Goal: Task Accomplishment & Management: Manage account settings

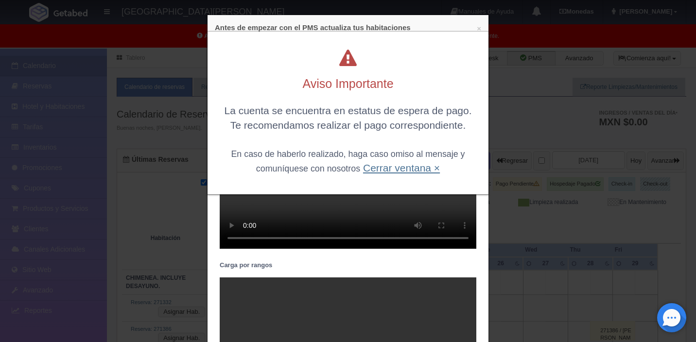
click at [413, 170] on link "Cerrar ventana ×" at bounding box center [401, 167] width 77 height 11
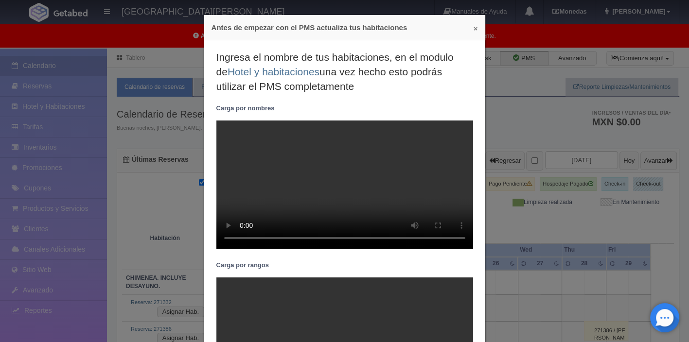
click at [473, 30] on button "×" at bounding box center [475, 28] width 4 height 7
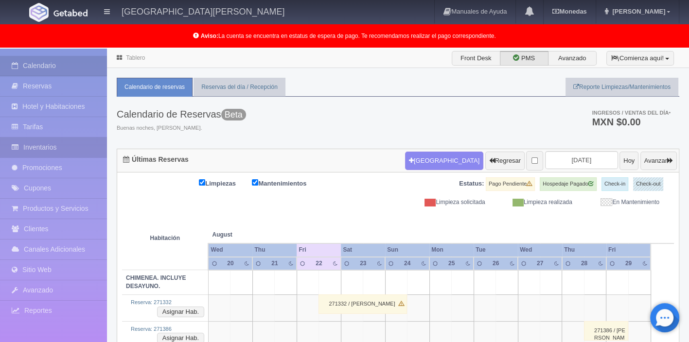
click at [51, 148] on link "Inventarios" at bounding box center [53, 148] width 107 height 20
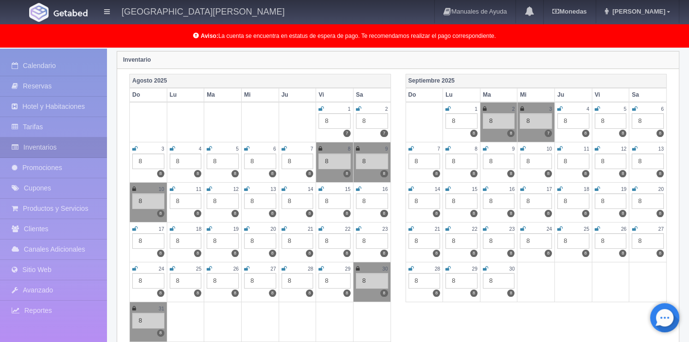
scroll to position [97, 0]
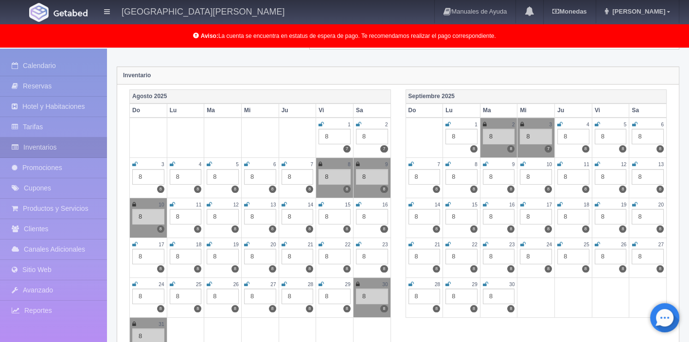
click at [485, 124] on icon at bounding box center [485, 125] width 4 height 6
click at [522, 125] on icon at bounding box center [522, 125] width 4 height 6
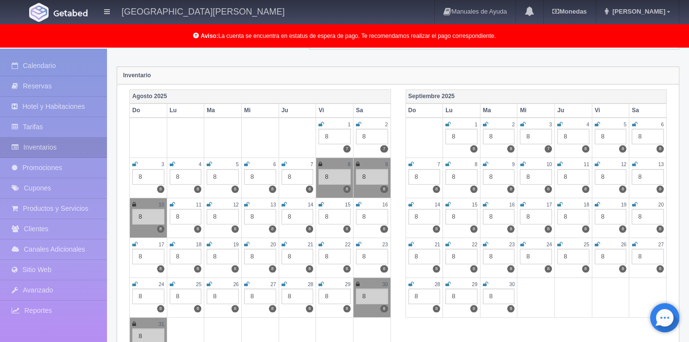
click at [524, 243] on icon at bounding box center [522, 245] width 5 height 6
click at [557, 243] on icon at bounding box center [559, 245] width 5 height 6
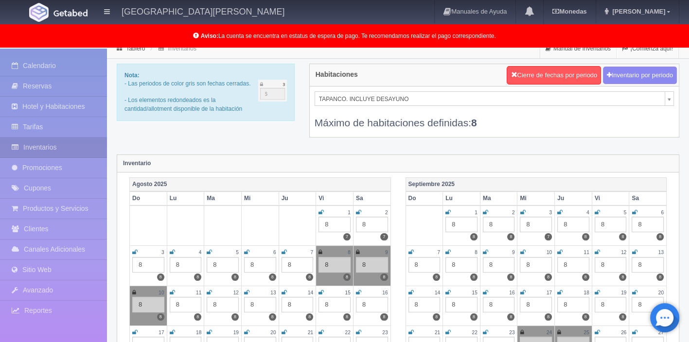
scroll to position [0, 0]
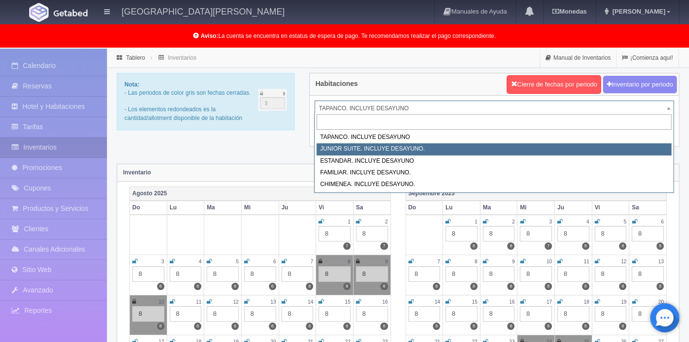
select select "1050"
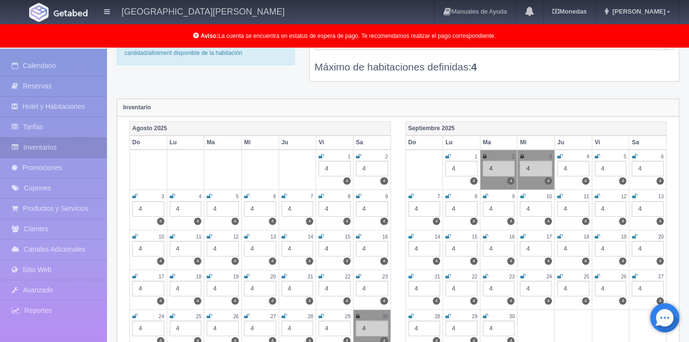
scroll to position [49, 0]
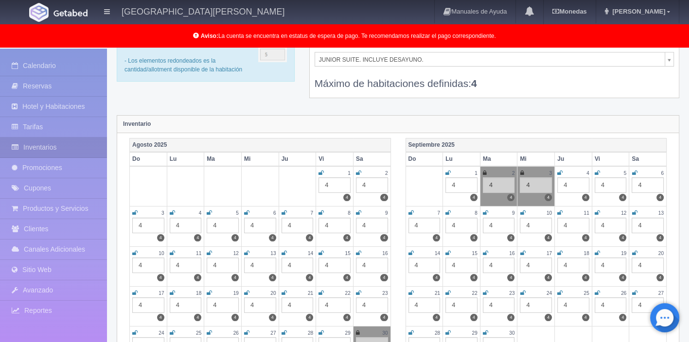
click at [485, 171] on icon at bounding box center [485, 173] width 4 height 6
click at [521, 171] on icon at bounding box center [522, 173] width 4 height 6
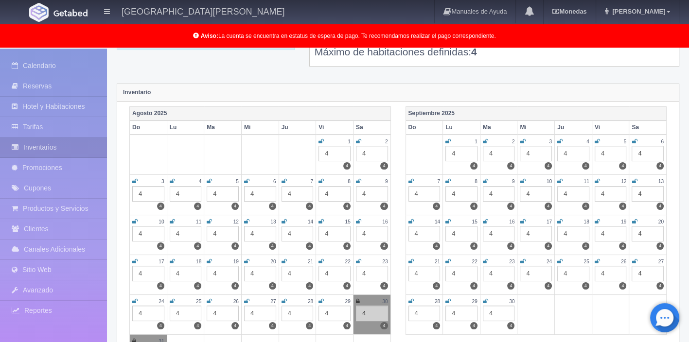
scroll to position [97, 0]
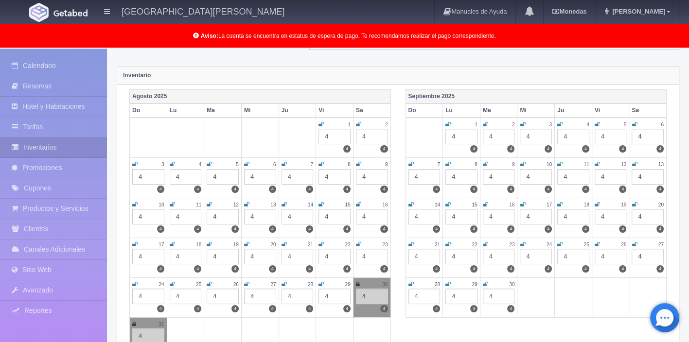
click at [486, 244] on icon at bounding box center [485, 245] width 5 height 6
click at [523, 242] on icon at bounding box center [522, 245] width 5 height 6
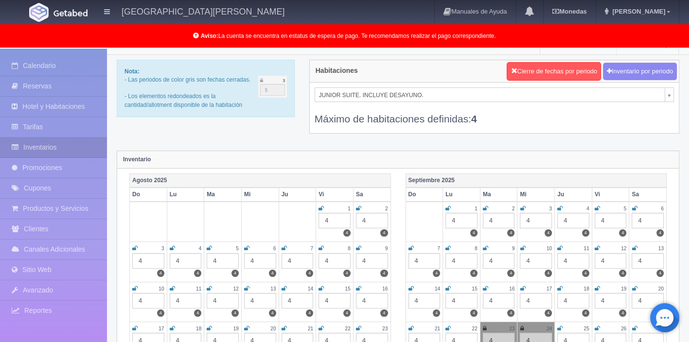
scroll to position [0, 0]
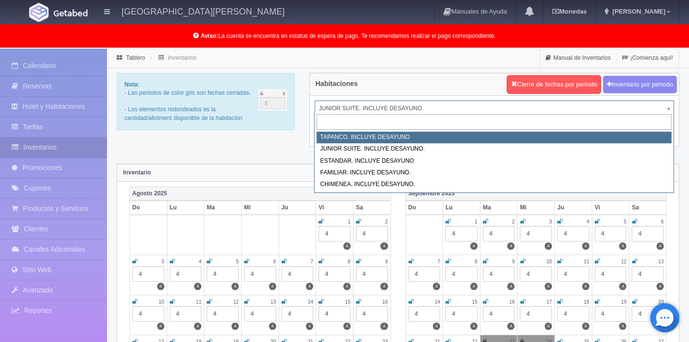
select select "1049"
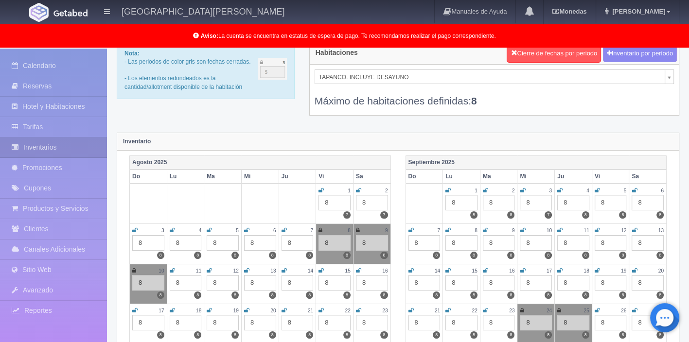
scroll to position [49, 0]
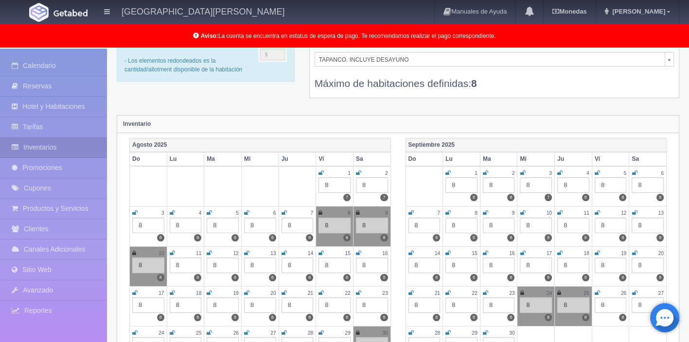
click at [560, 290] on icon at bounding box center [559, 293] width 4 height 6
click at [484, 291] on icon at bounding box center [485, 293] width 5 height 6
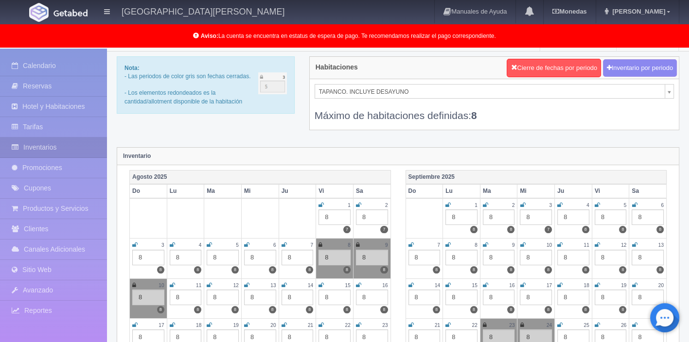
scroll to position [0, 0]
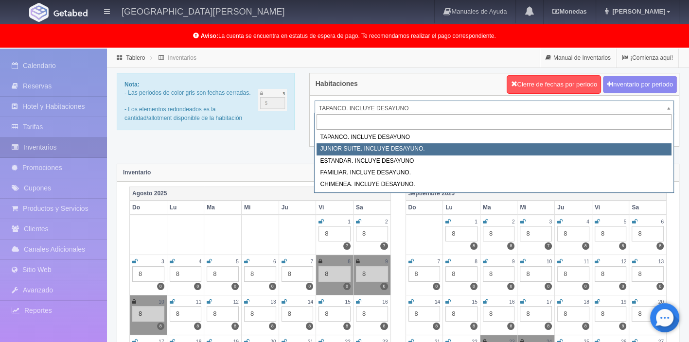
select select "1050"
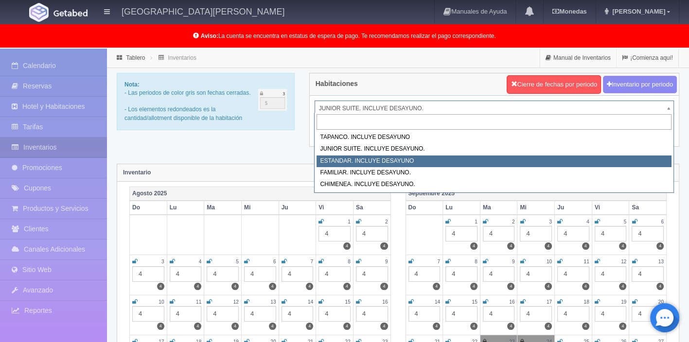
select select "1054"
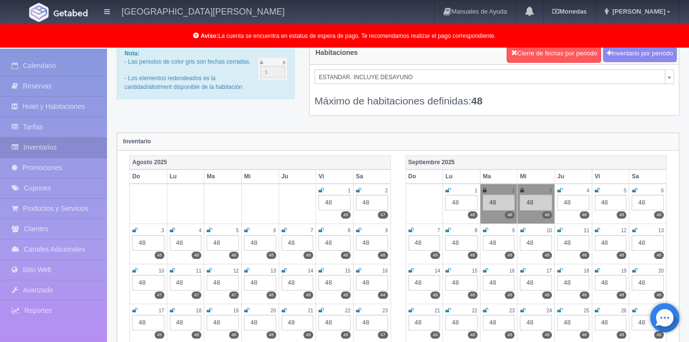
scroll to position [49, 0]
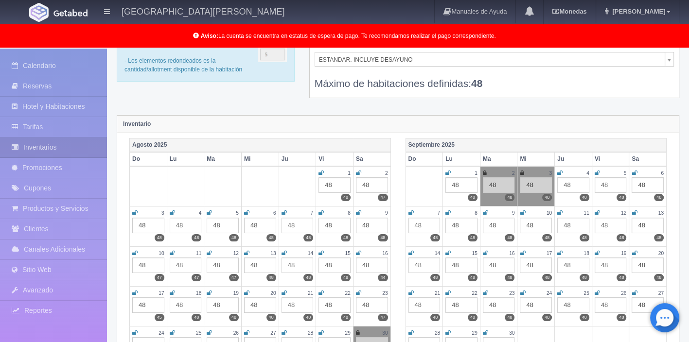
click at [484, 172] on icon at bounding box center [485, 173] width 4 height 6
click at [520, 171] on icon at bounding box center [522, 173] width 4 height 6
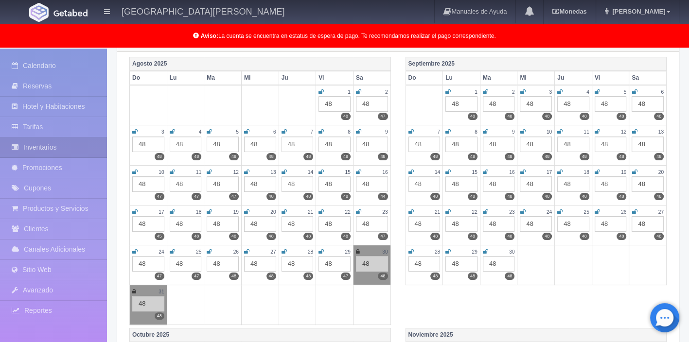
scroll to position [146, 0]
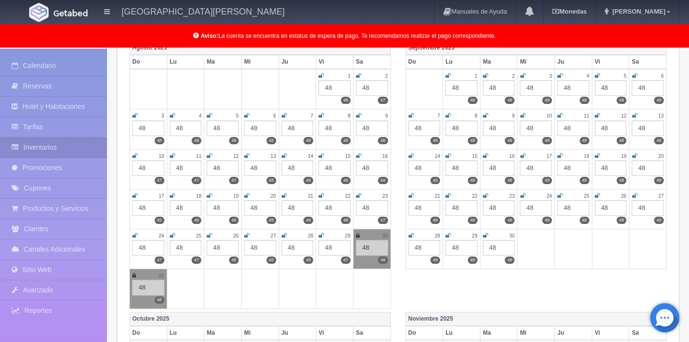
click at [483, 194] on icon at bounding box center [485, 196] width 5 height 6
click at [522, 196] on icon at bounding box center [522, 196] width 5 height 6
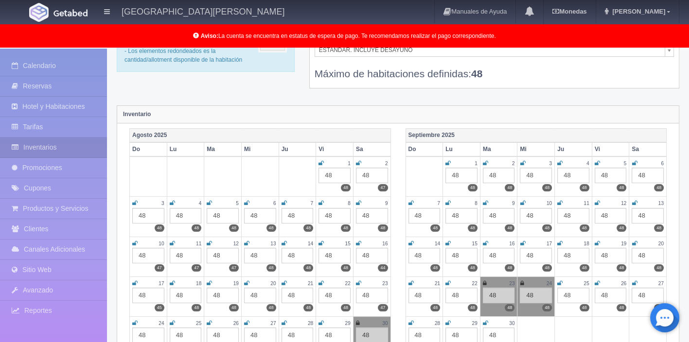
scroll to position [0, 0]
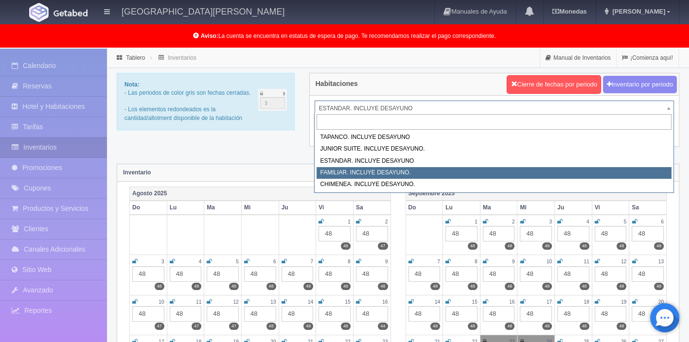
select select "1077"
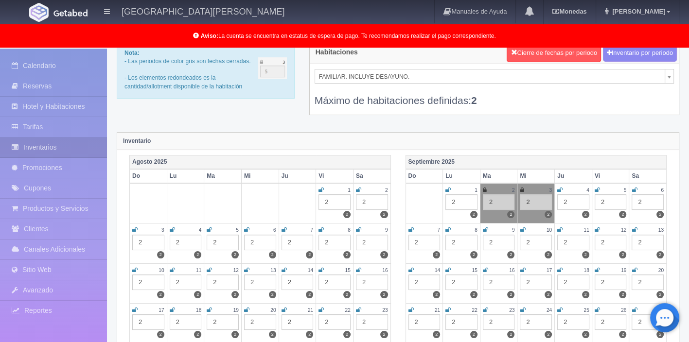
scroll to position [49, 0]
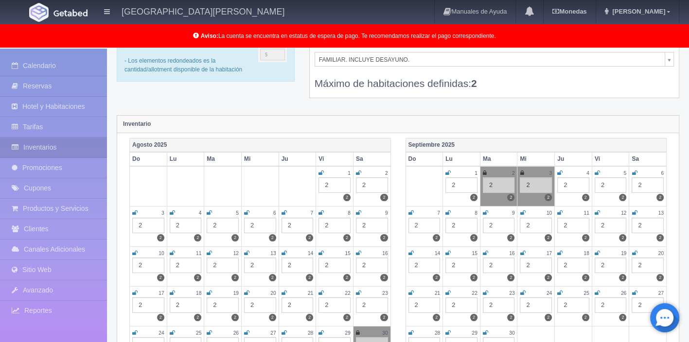
click at [486, 172] on icon at bounding box center [485, 173] width 4 height 6
click at [522, 174] on icon at bounding box center [522, 173] width 4 height 6
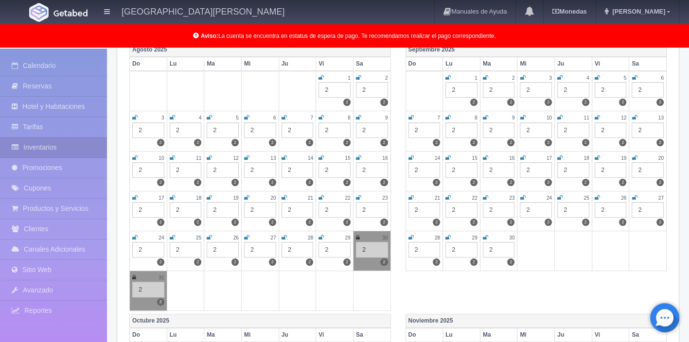
scroll to position [146, 0]
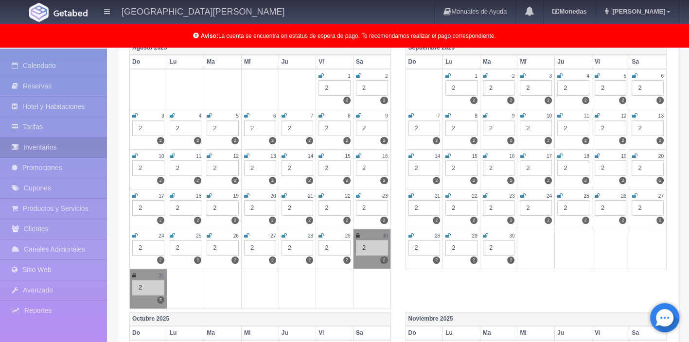
click at [487, 193] on icon at bounding box center [485, 196] width 5 height 6
click at [521, 193] on icon at bounding box center [522, 196] width 5 height 6
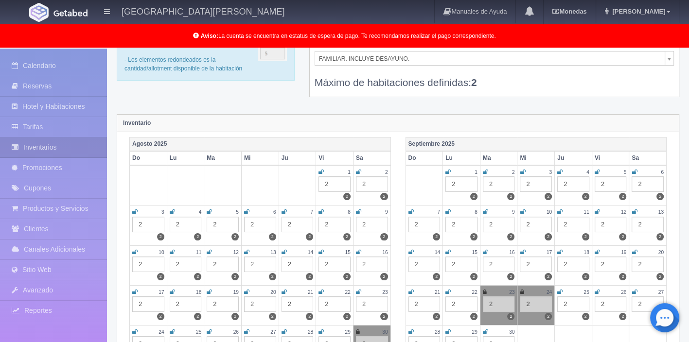
scroll to position [0, 0]
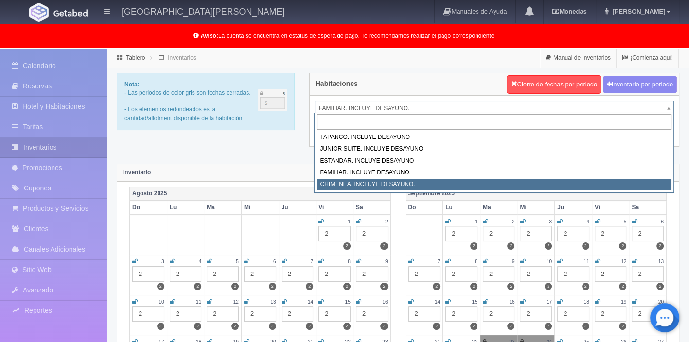
select select "1128"
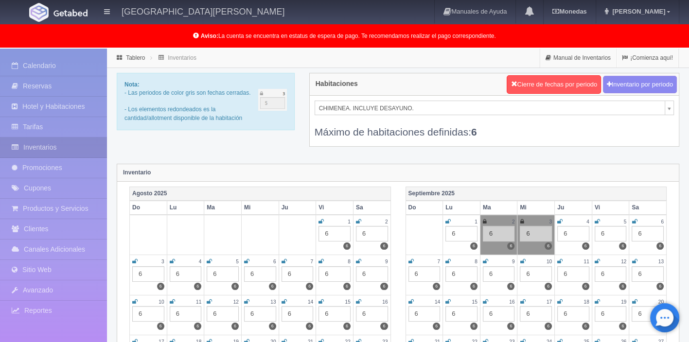
click at [484, 219] on icon at bounding box center [485, 222] width 4 height 6
click at [522, 219] on icon at bounding box center [522, 222] width 4 height 6
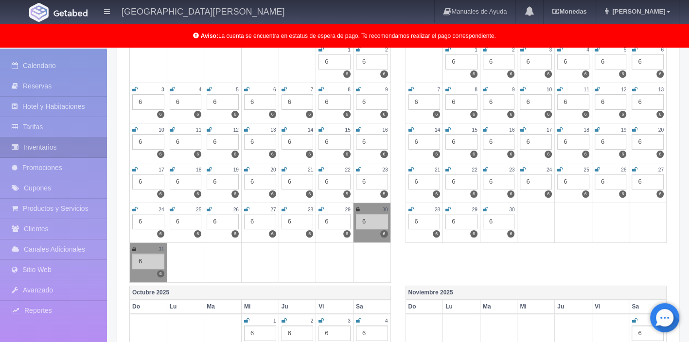
scroll to position [146, 0]
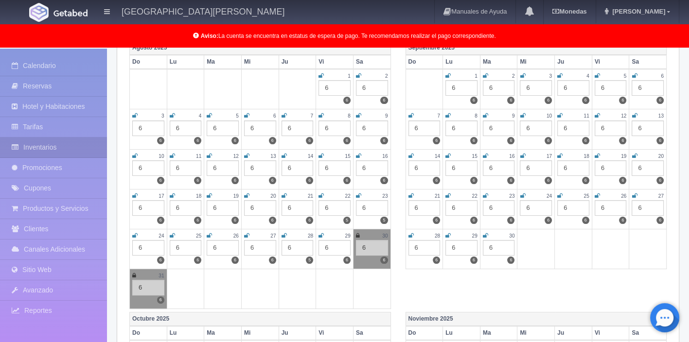
click at [486, 193] on icon at bounding box center [485, 196] width 5 height 6
click at [522, 193] on icon at bounding box center [522, 196] width 5 height 6
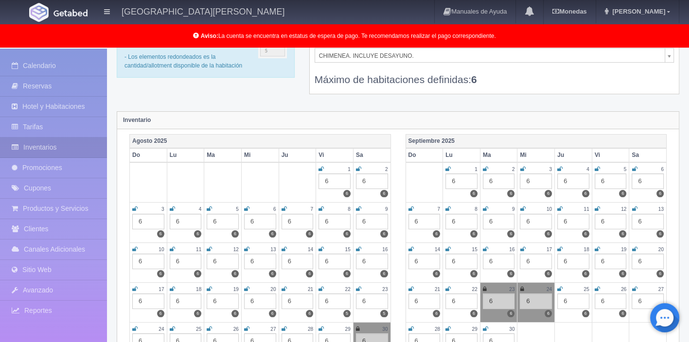
scroll to position [0, 0]
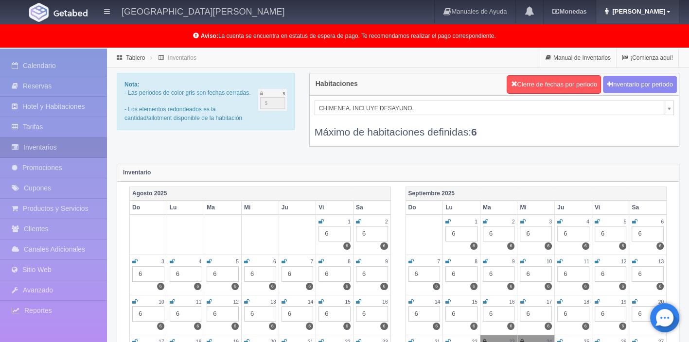
click at [657, 11] on span "[PERSON_NAME]" at bounding box center [636, 11] width 55 height 7
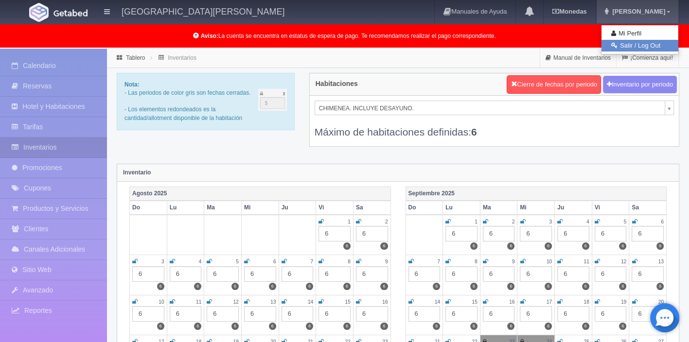
click at [650, 43] on link "Salir / Log Out" at bounding box center [639, 46] width 77 height 12
